Goal: Information Seeking & Learning: Learn about a topic

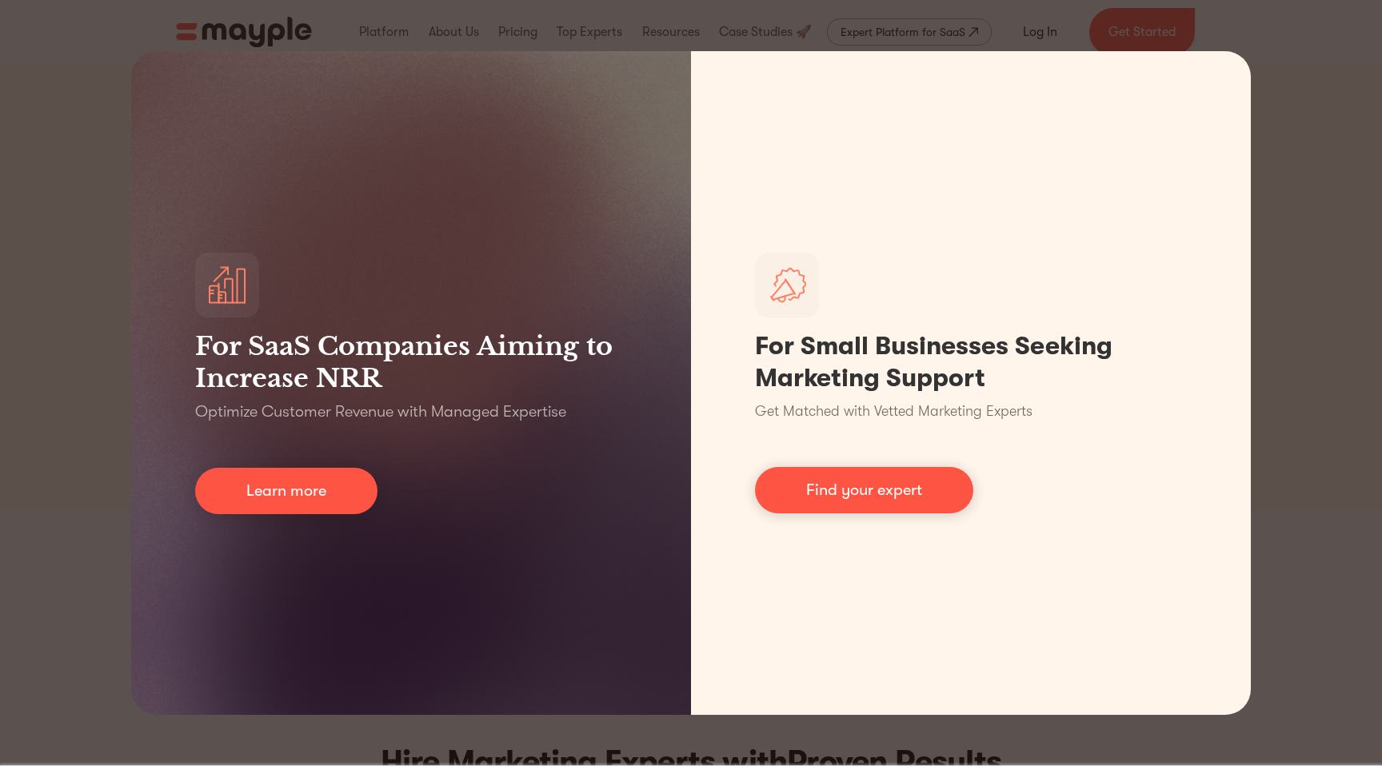
click at [1287, 122] on div "For SaaS Companies Aiming to Increase NRR Optimize Customer Revenue with Manage…" at bounding box center [691, 383] width 1382 height 766
click at [54, 314] on div "For SaaS Companies Aiming to Increase NRR Optimize Customer Revenue with Manage…" at bounding box center [691, 383] width 1382 height 766
click at [1275, 48] on div "For SaaS Companies Aiming to Increase NRR Optimize Customer Revenue with Manage…" at bounding box center [691, 383] width 1382 height 766
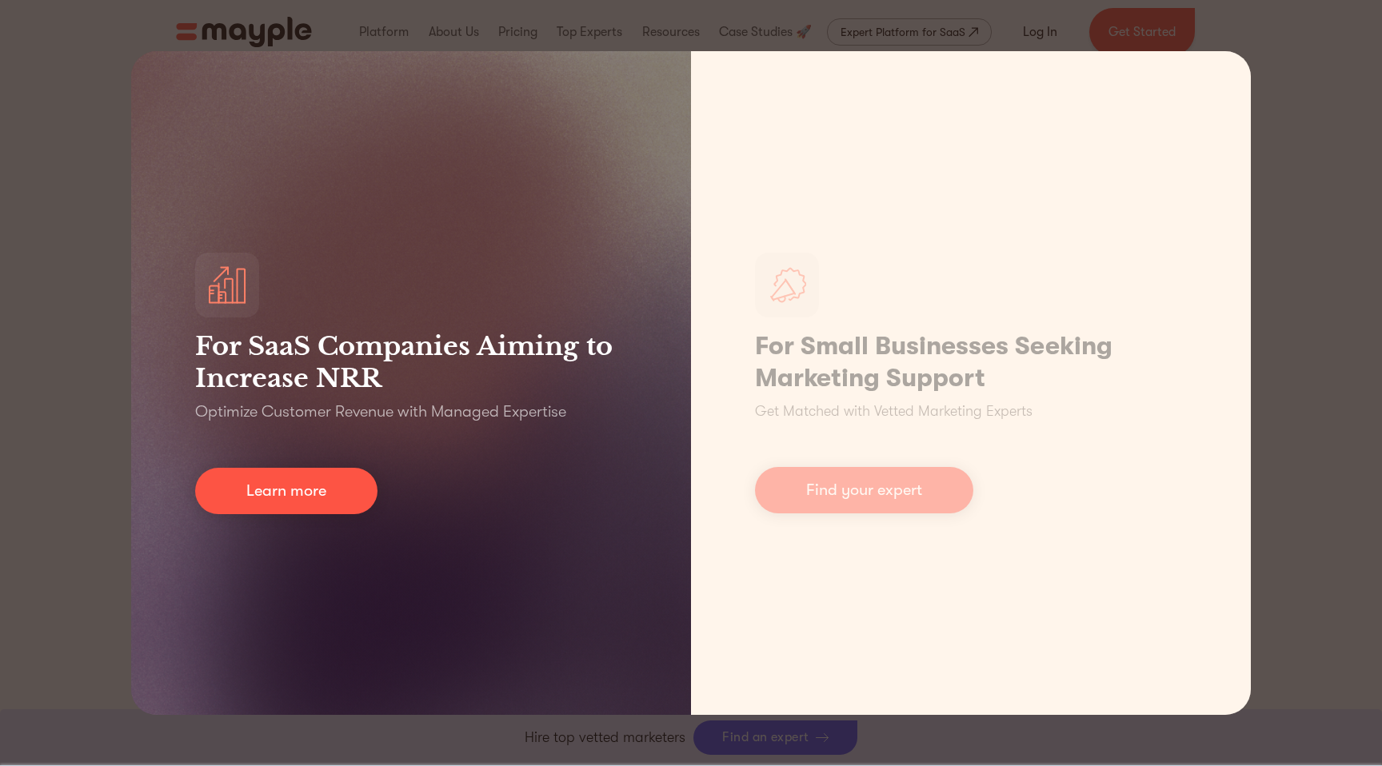
scroll to position [610, 0]
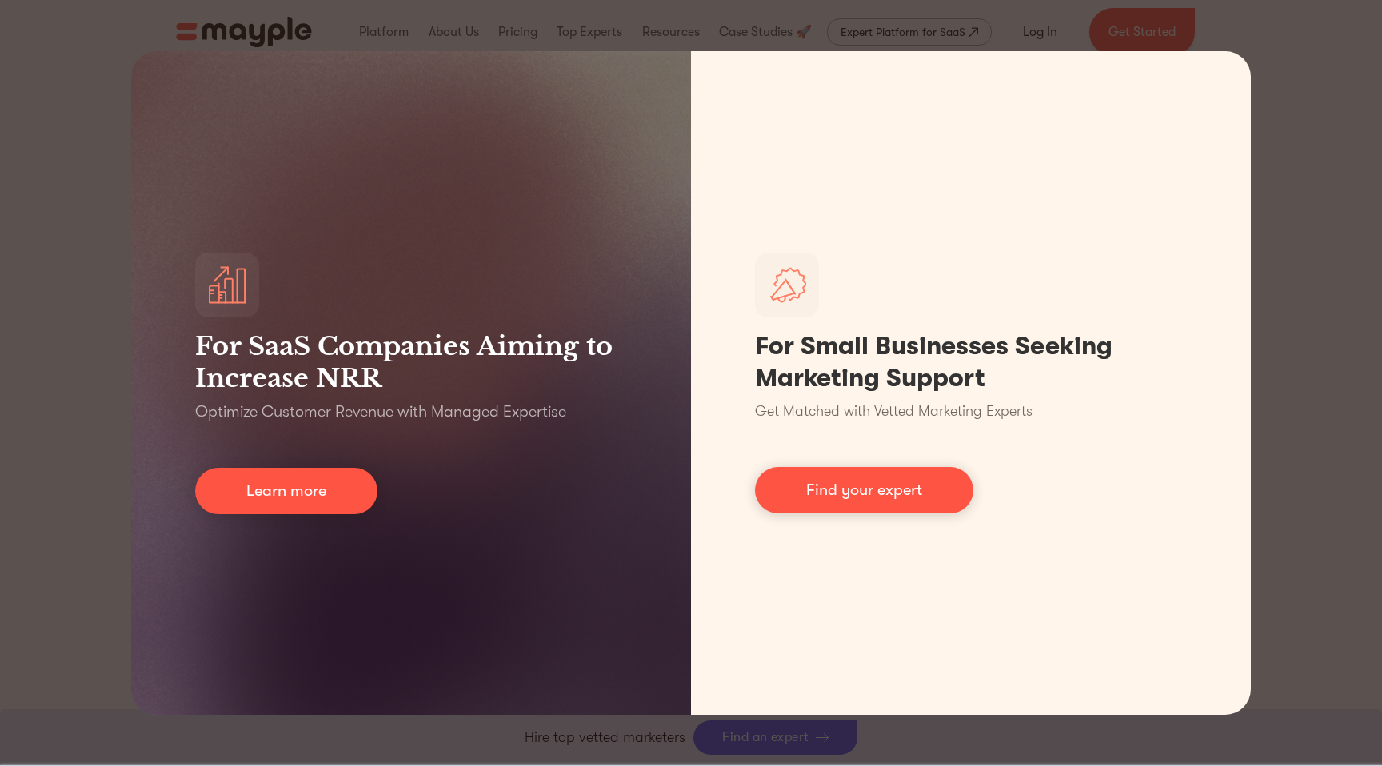
click at [778, 740] on div "For SaaS Companies Aiming to Increase NRR Optimize Customer Revenue with Manage…" at bounding box center [691, 383] width 1382 height 766
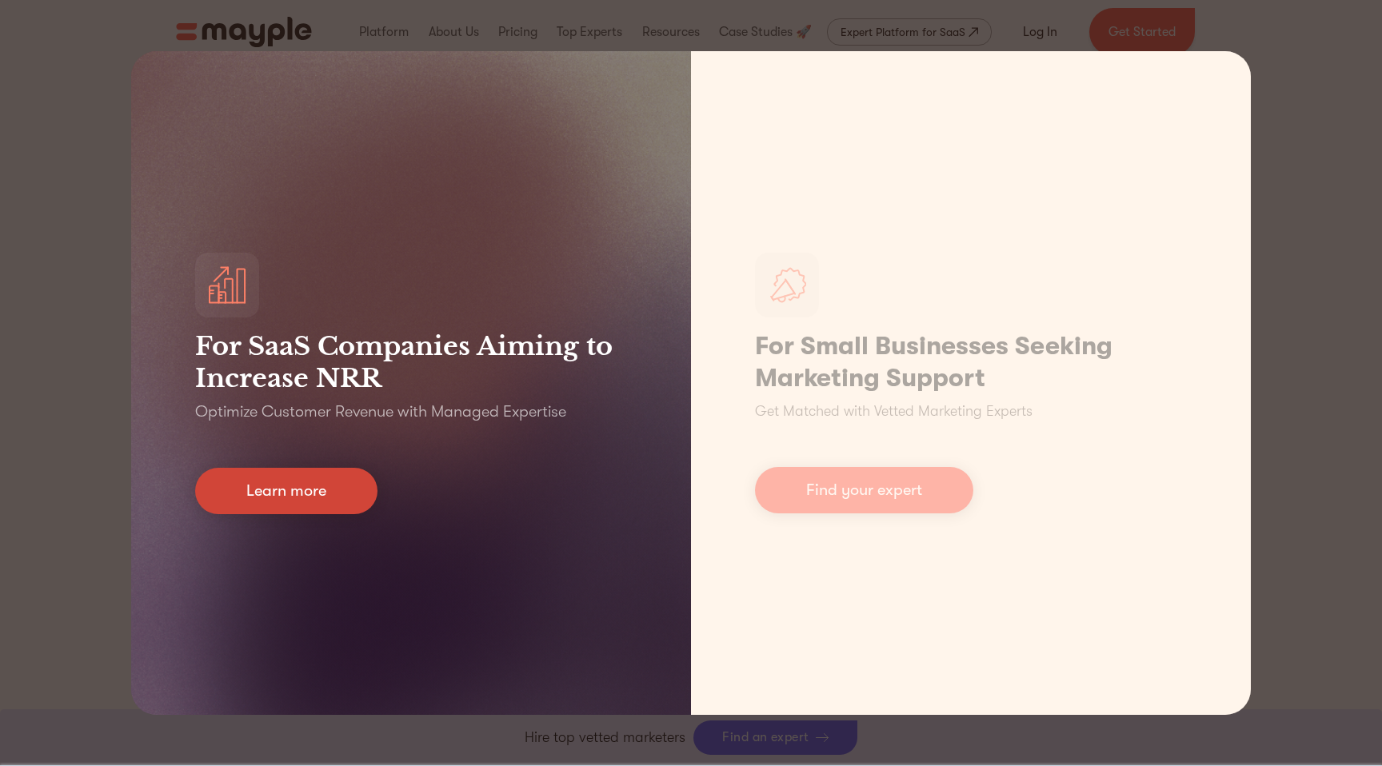
click at [338, 503] on link "Learn more" at bounding box center [286, 491] width 182 height 46
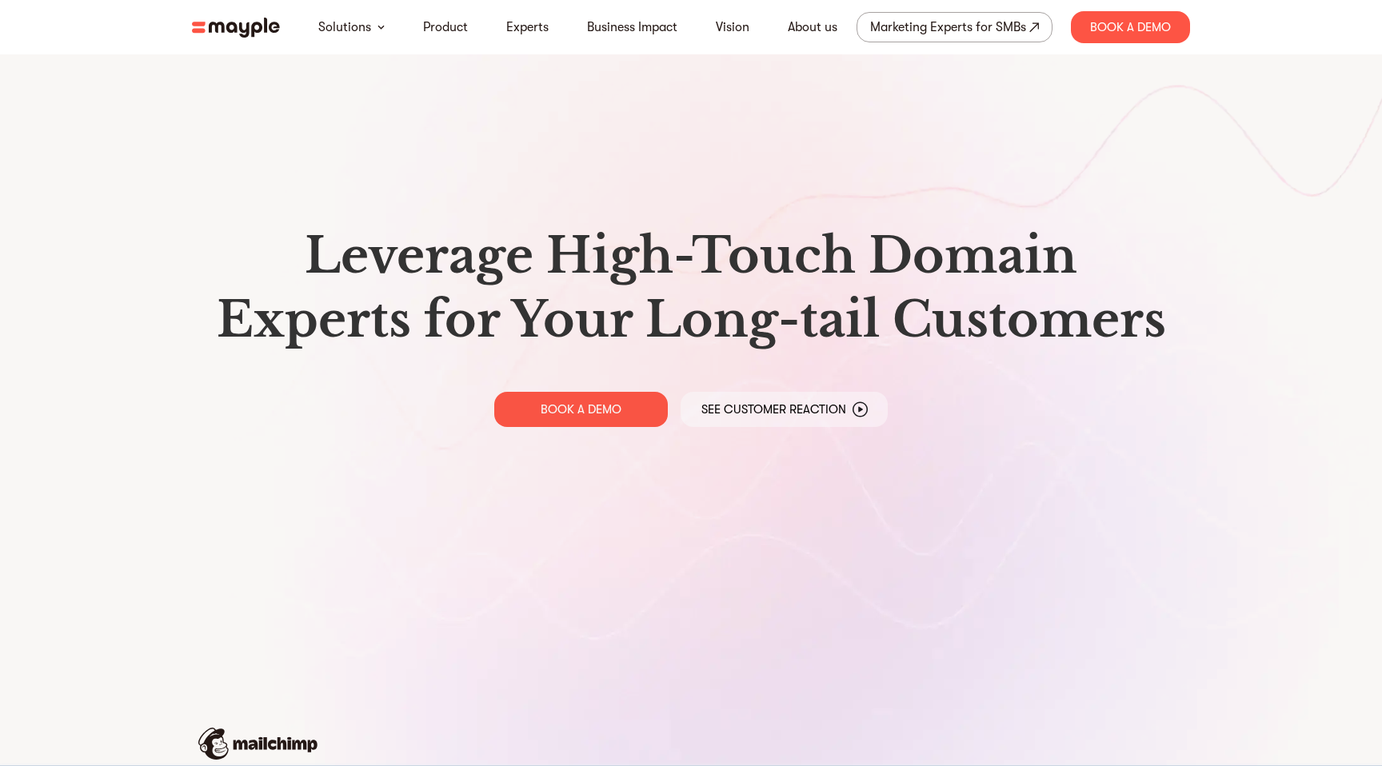
click at [211, 26] on img at bounding box center [236, 28] width 88 height 20
click at [223, 19] on img at bounding box center [236, 28] width 88 height 20
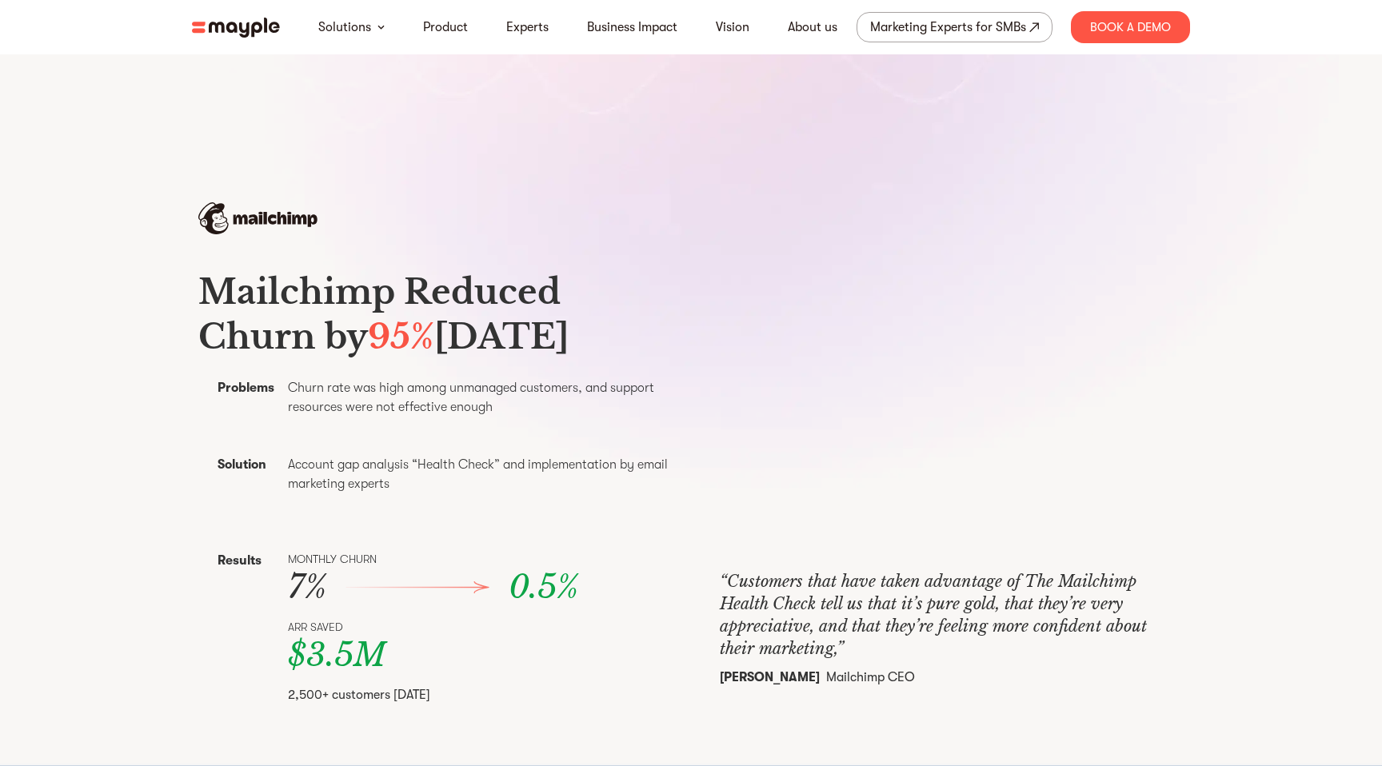
scroll to position [533, 0]
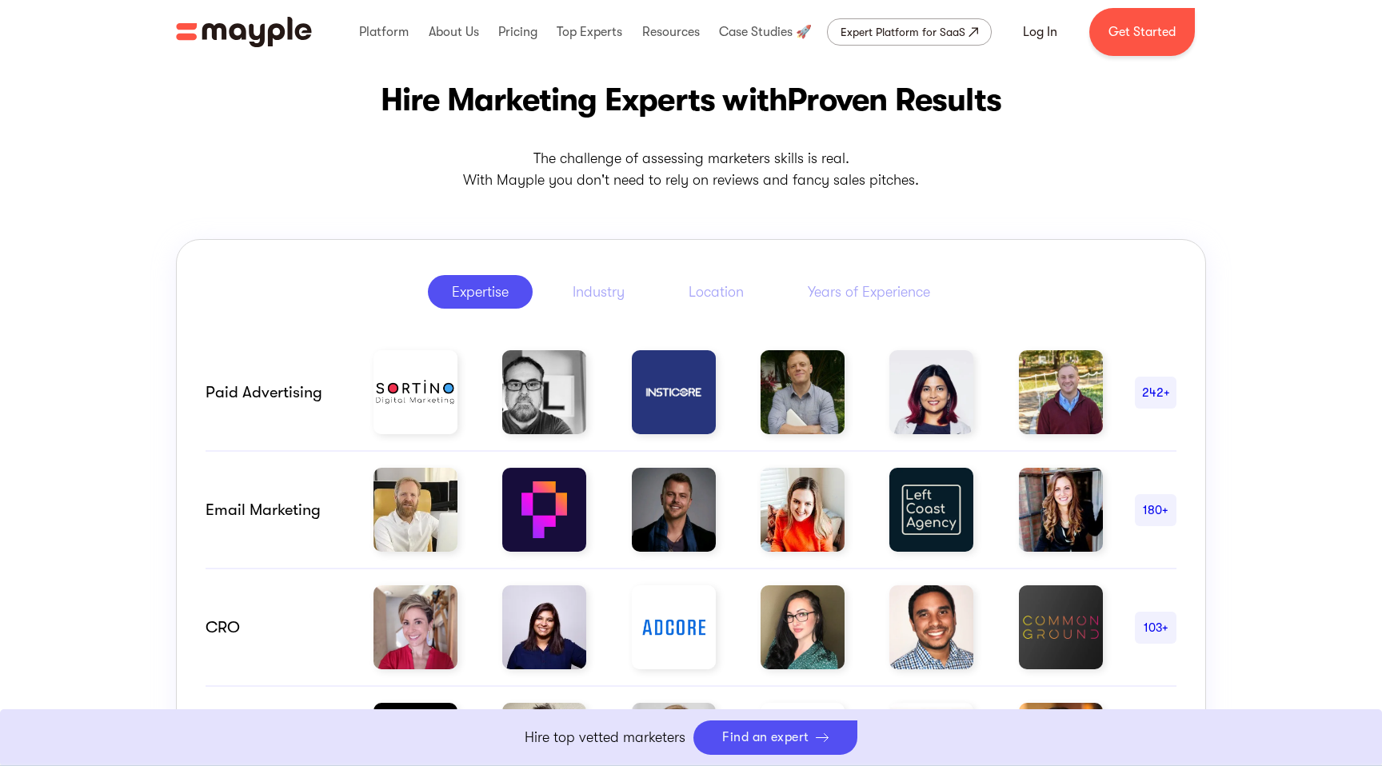
scroll to position [610, 0]
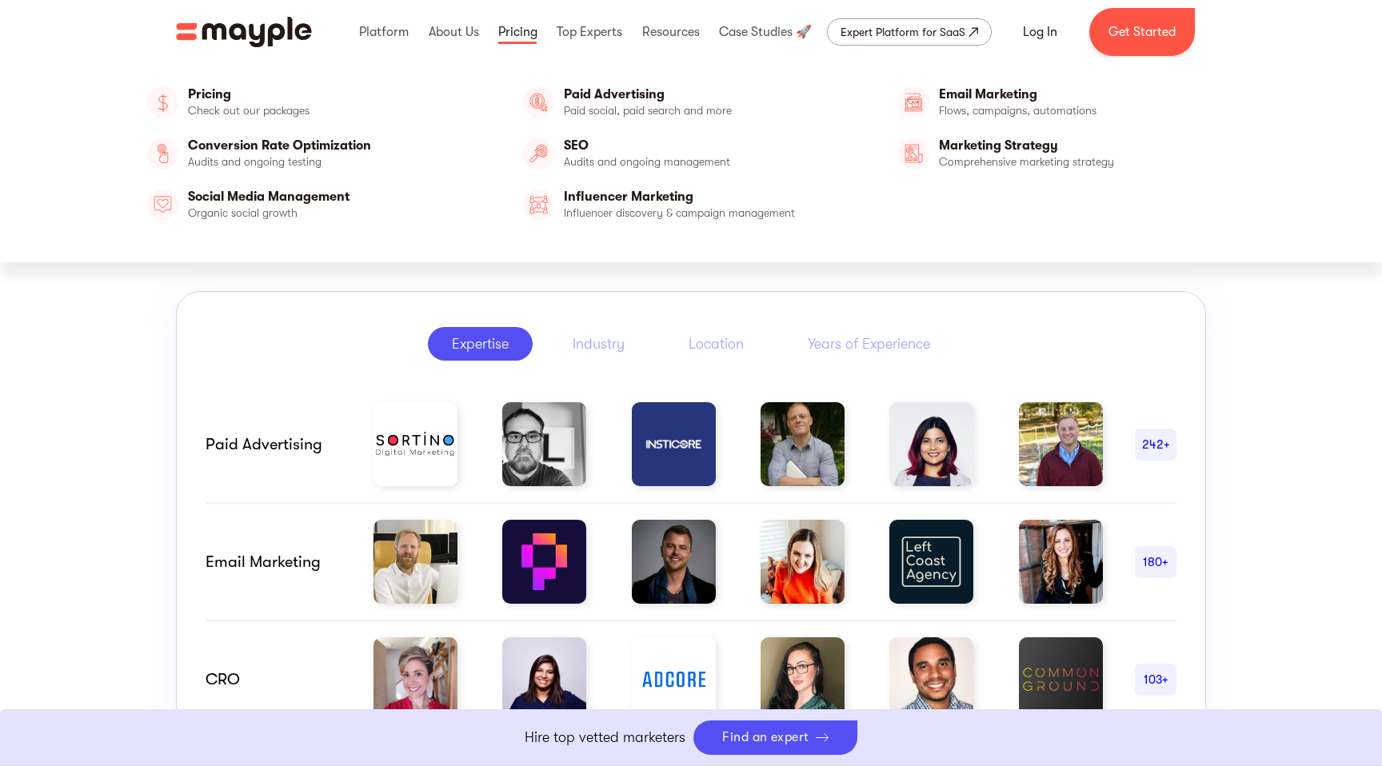
click at [528, 34] on link at bounding box center [517, 31] width 47 height 51
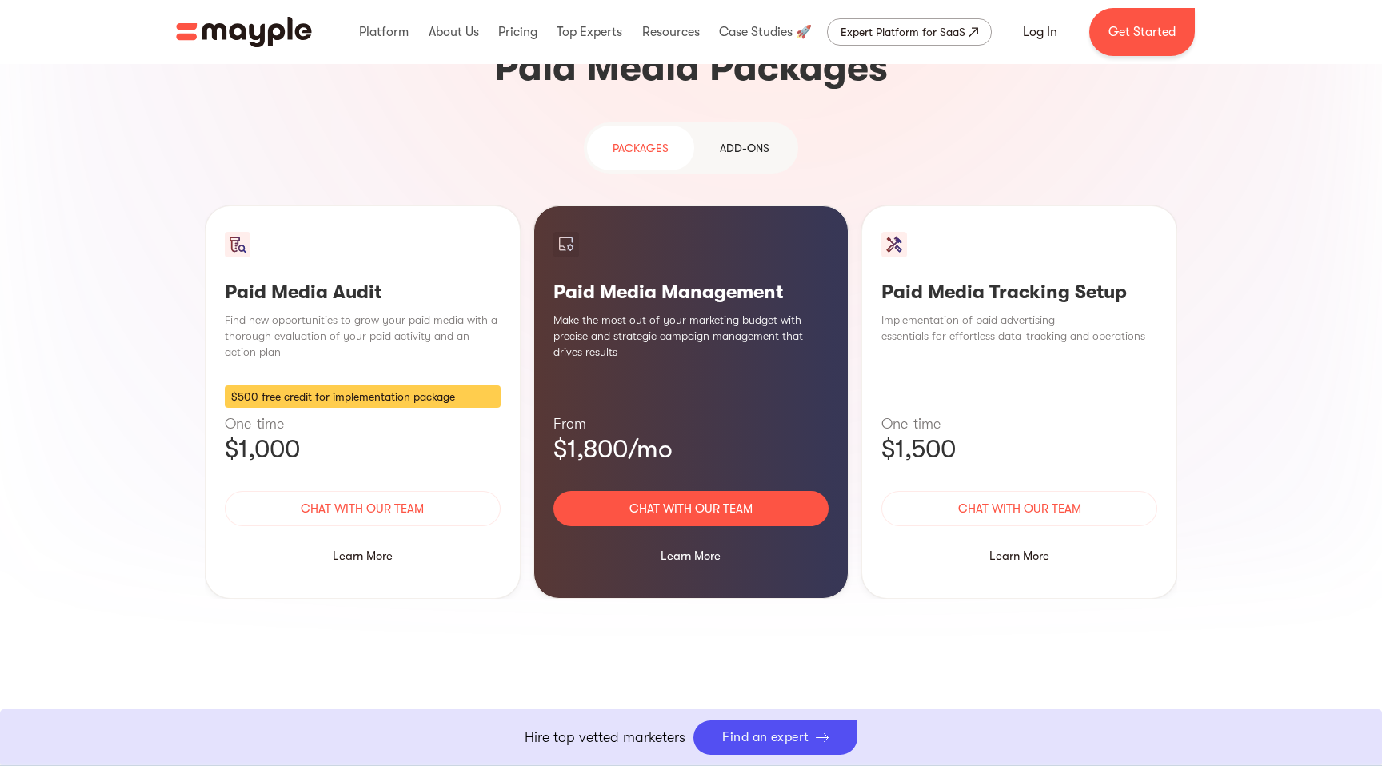
scroll to position [1403, 0]
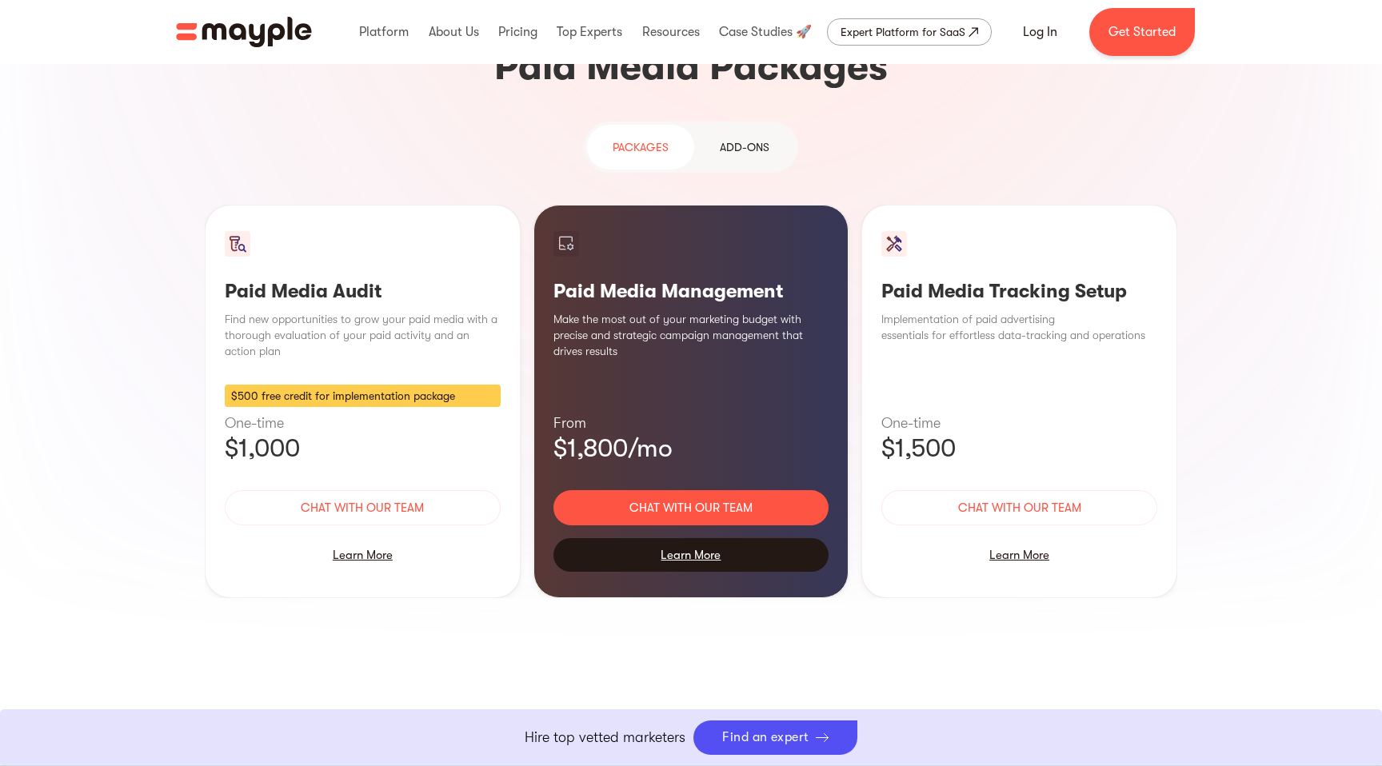
click at [677, 538] on div "Learn More" at bounding box center [691, 555] width 276 height 34
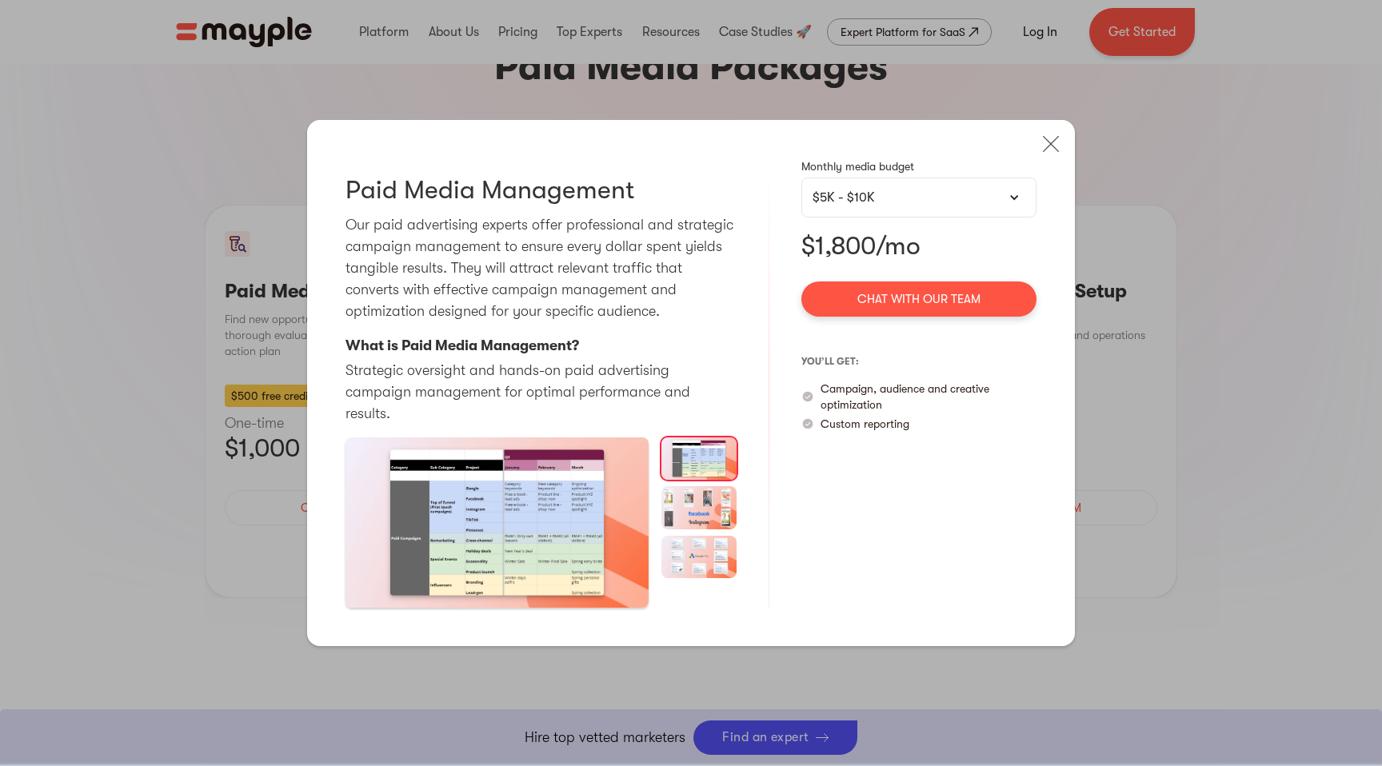
click at [872, 207] on div "$5K - $10K" at bounding box center [918, 197] width 213 height 19
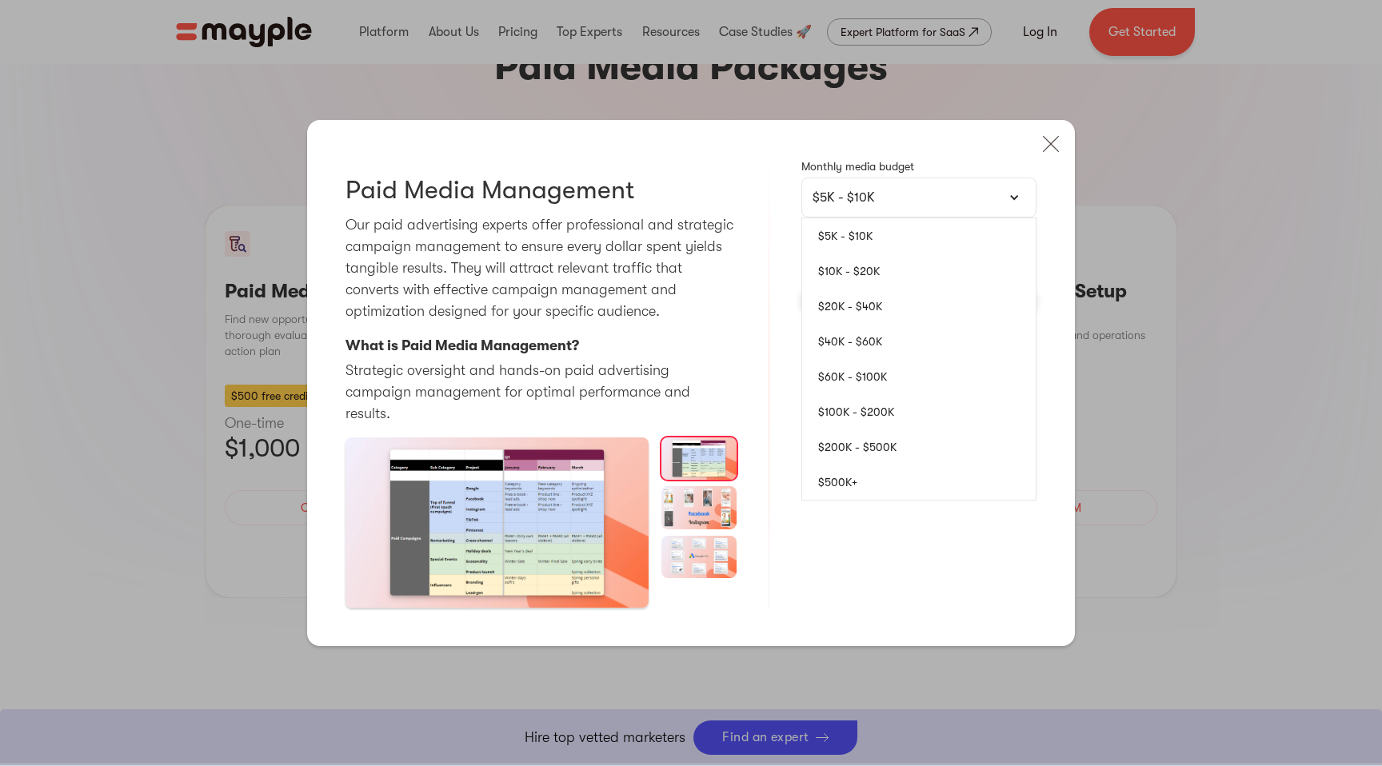
click at [764, 174] on div "Paid Media Management Our paid advertising experts offer professional and strat…" at bounding box center [691, 383] width 768 height 526
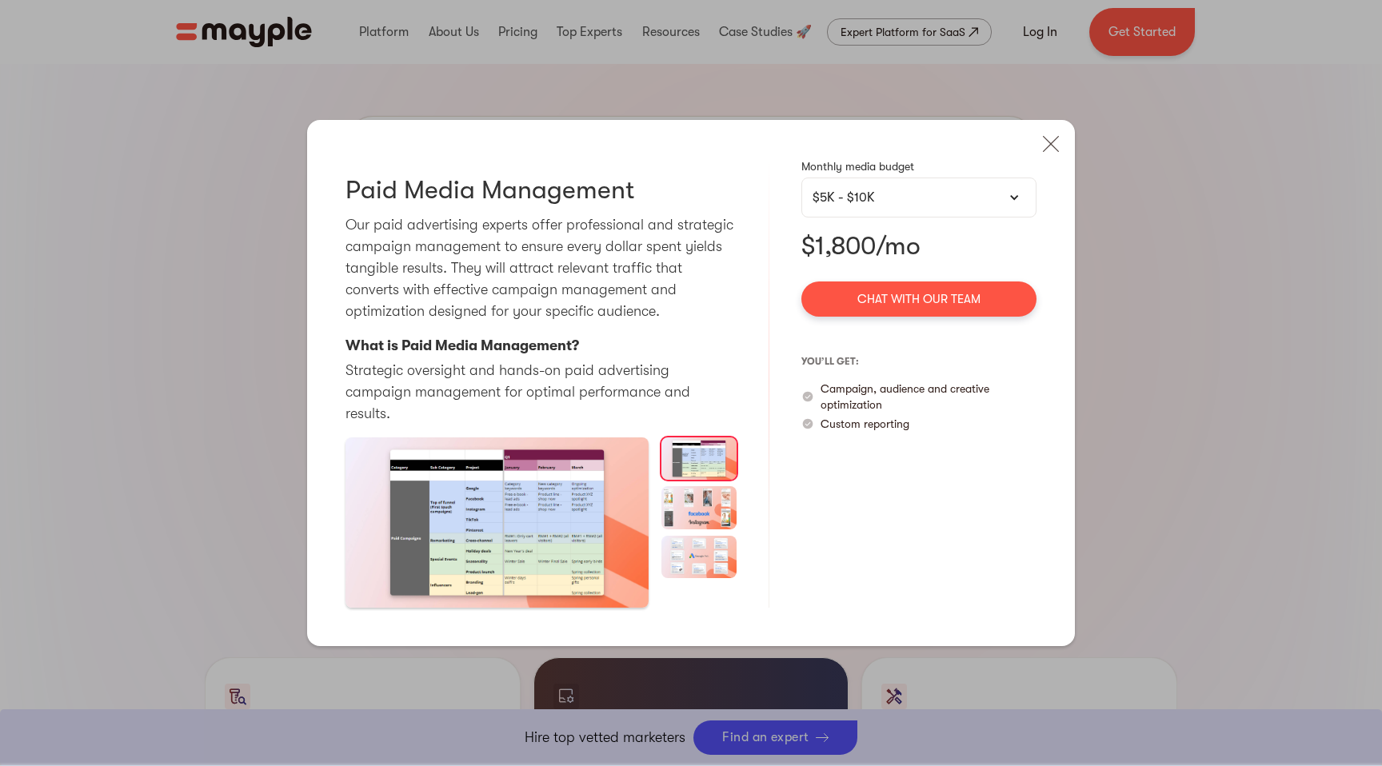
scroll to position [949, 0]
click at [1063, 156] on img at bounding box center [1050, 143] width 35 height 35
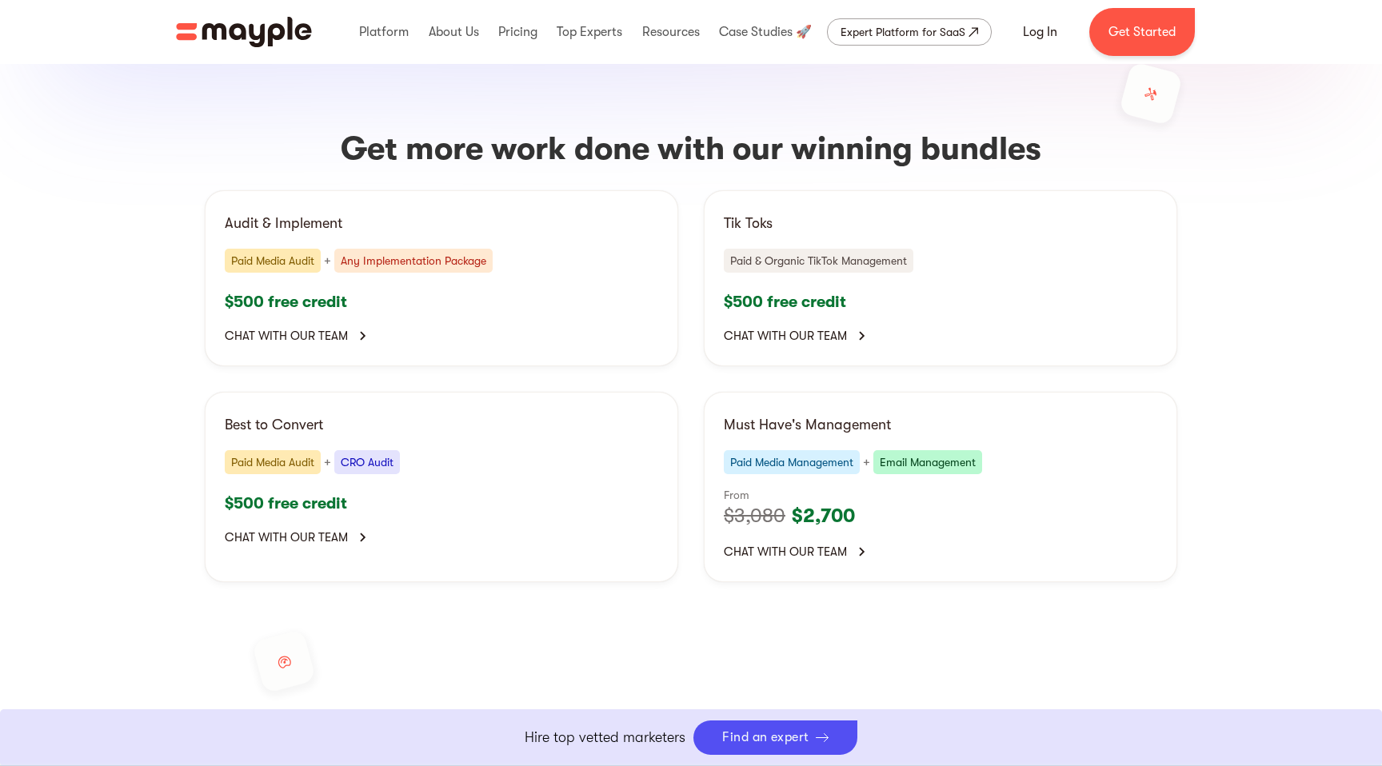
scroll to position [2983, 0]
